Goal: Information Seeking & Learning: Learn about a topic

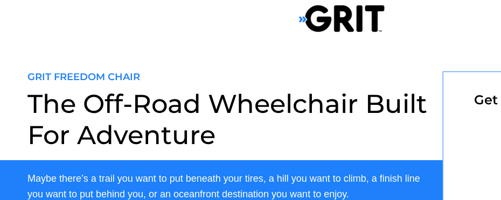
select select "CA"
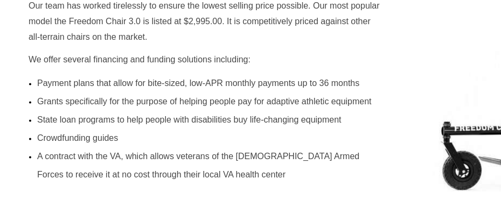
scroll to position [661, 0]
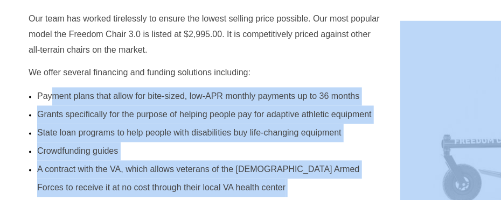
drag, startPoint x: 25, startPoint y: 88, endPoint x: 54, endPoint y: 99, distance: 31.2
click at [54, 99] on div "The Off-Road Wheelchair Built For Adventure Get more information Maybe there’s …" at bounding box center [342, 22] width 684 height 1367
click at [372, 161] on li "A contract with the VA, which allows veterans of the [DEMOGRAPHIC_DATA] Armed F…" at bounding box center [206, 179] width 338 height 37
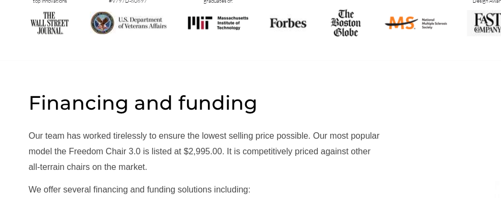
scroll to position [499, 0]
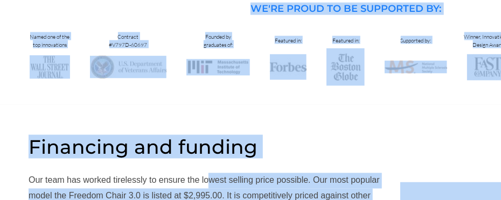
drag, startPoint x: 26, startPoint y: 132, endPoint x: 208, endPoint y: 183, distance: 188.6
click at [208, 183] on div "The Off-Road Wheelchair Built For Adventure Get more information Maybe there’s …" at bounding box center [342, 184] width 684 height 1367
click at [255, 156] on p "Financing and funding" at bounding box center [229, 151] width 401 height 12
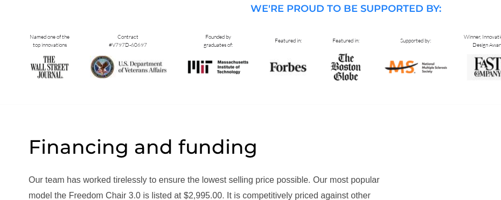
drag, startPoint x: 256, startPoint y: 138, endPoint x: 25, endPoint y: 125, distance: 231.4
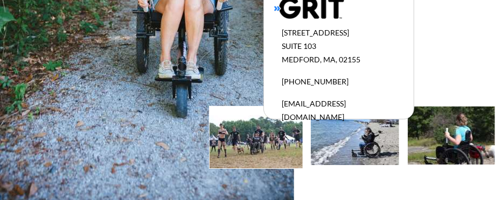
scroll to position [1199, 0]
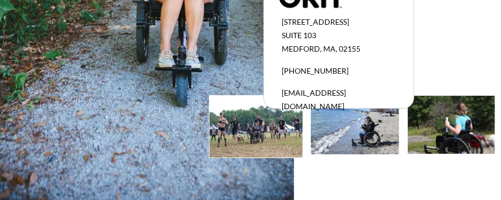
click at [375, 132] on img at bounding box center [355, 125] width 88 height 59
